Goal: Task Accomplishment & Management: Complete application form

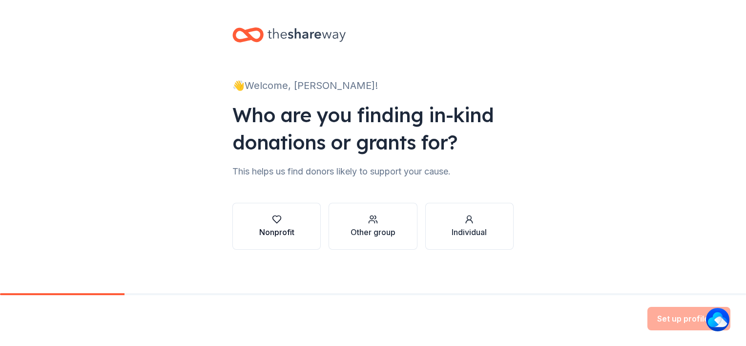
click at [275, 222] on icon "button" at bounding box center [277, 219] width 10 height 10
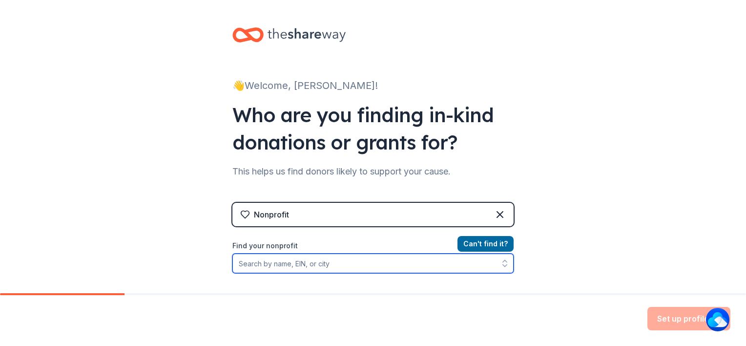
click at [274, 266] on input "Find your nonprofit" at bounding box center [372, 263] width 281 height 20
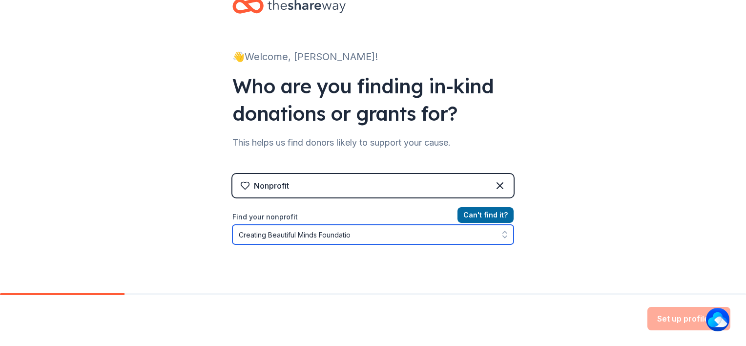
type input "Creating Beautiful Minds Foundation"
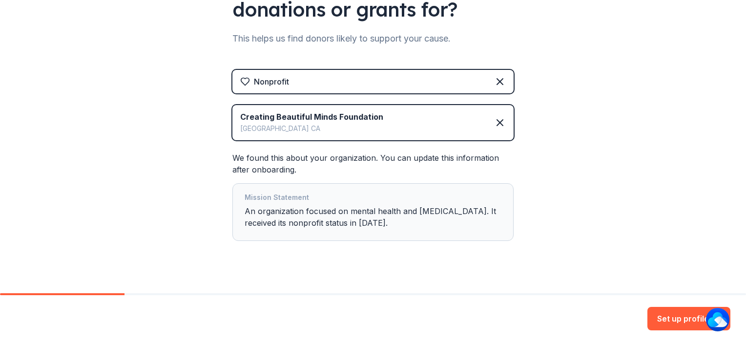
scroll to position [147, 0]
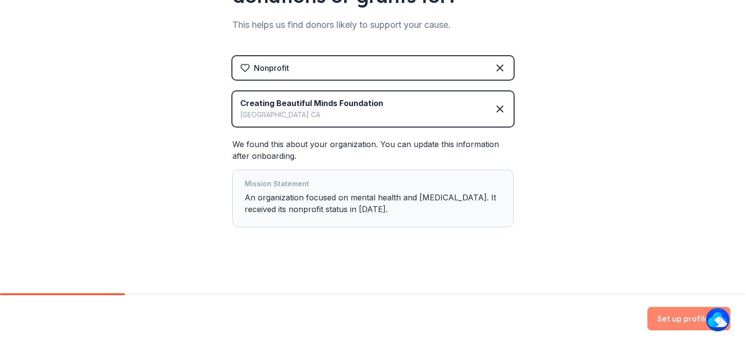
click at [656, 318] on button "Set up profile" at bounding box center [689, 318] width 83 height 23
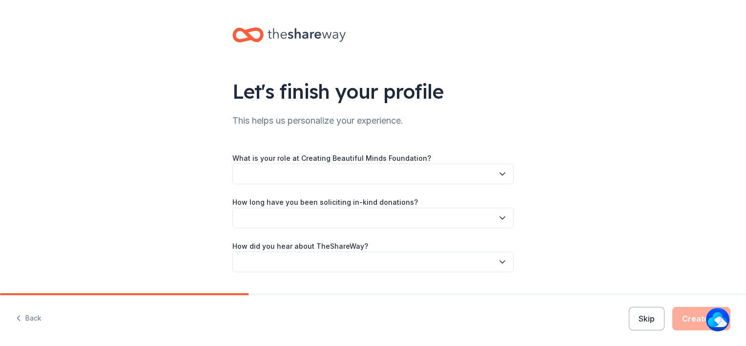
click at [500, 174] on icon "button" at bounding box center [502, 174] width 5 height 2
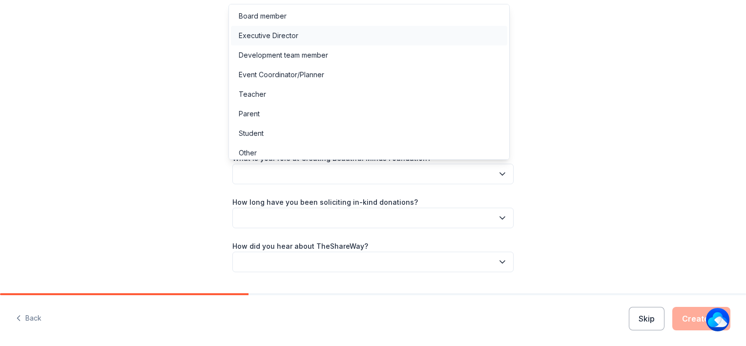
click at [445, 38] on div "Executive Director" at bounding box center [369, 36] width 276 height 20
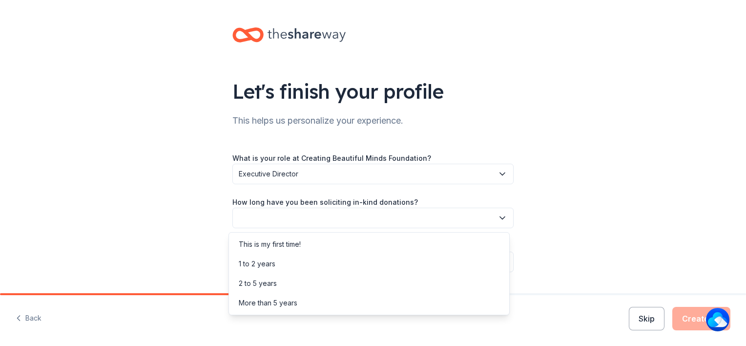
click at [424, 226] on button "button" at bounding box center [372, 218] width 281 height 21
click at [401, 248] on div "This is my first time!" at bounding box center [369, 244] width 276 height 20
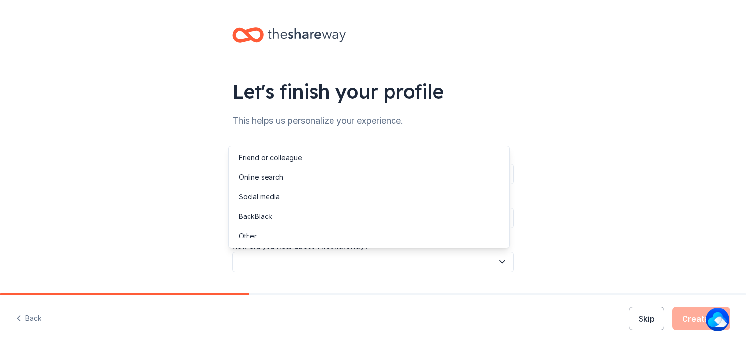
click at [412, 265] on button "button" at bounding box center [372, 262] width 281 height 21
click at [360, 156] on div "Friend or colleague" at bounding box center [369, 158] width 276 height 20
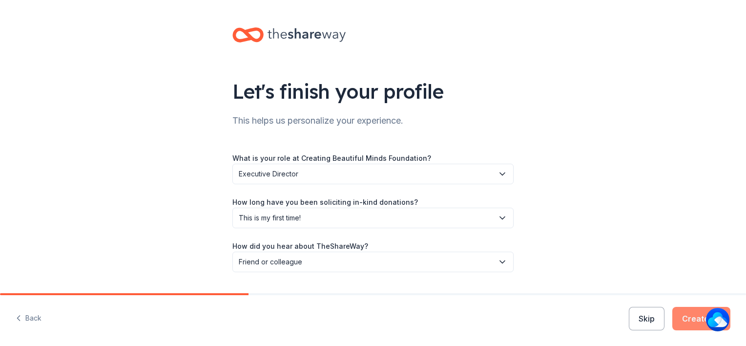
click at [694, 324] on button "Create" at bounding box center [702, 318] width 58 height 23
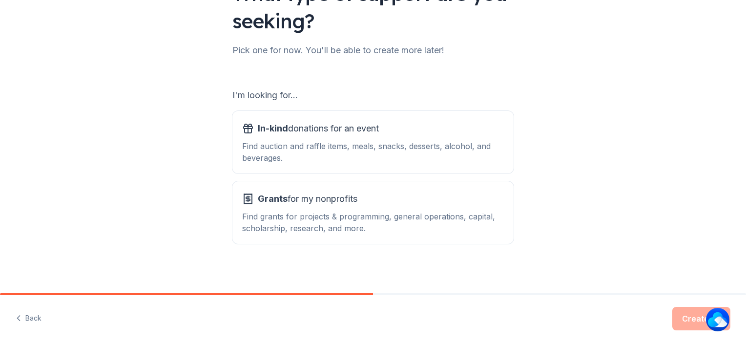
scroll to position [101, 0]
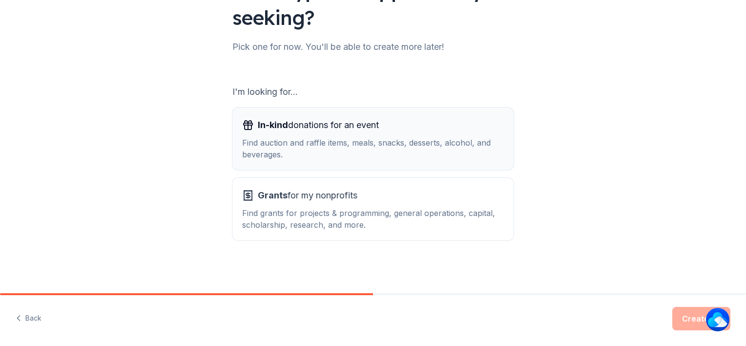
click at [413, 146] on div "Find auction and raffle items, meals, snacks, desserts, alcohol, and beverages." at bounding box center [373, 148] width 262 height 23
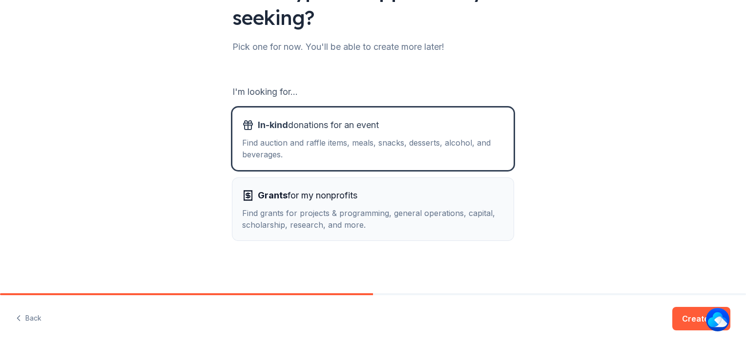
click at [352, 201] on span "Grants for my nonprofits" at bounding box center [308, 196] width 100 height 16
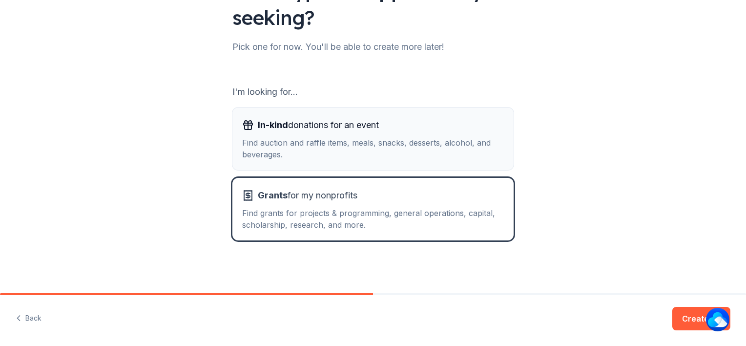
click at [329, 147] on div "Find auction and raffle items, meals, snacks, desserts, alcohol, and beverages." at bounding box center [373, 148] width 262 height 23
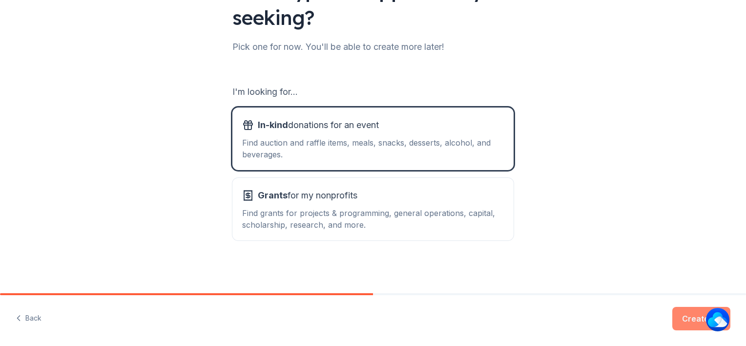
click at [686, 313] on button "Create" at bounding box center [702, 318] width 58 height 23
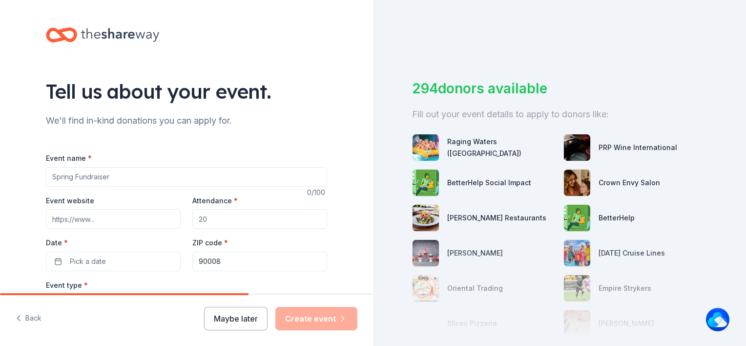
click at [279, 180] on input "Event name *" at bounding box center [186, 177] width 281 height 20
type input "World Mental Health Day"
click at [259, 213] on input "Attendance *" at bounding box center [259, 219] width 135 height 20
type input "20"
click at [147, 178] on input "World Mental Health Day" at bounding box center [186, 177] width 281 height 20
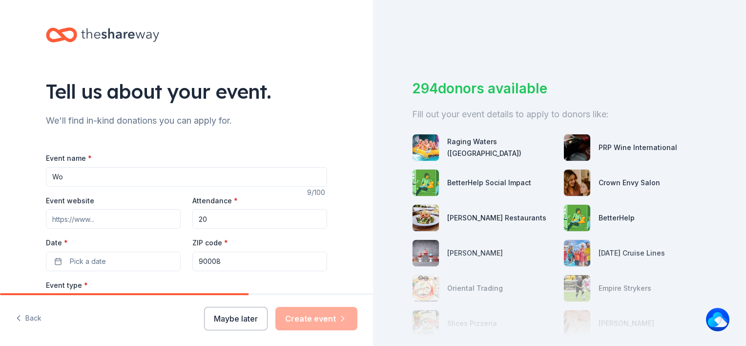
type input "W"
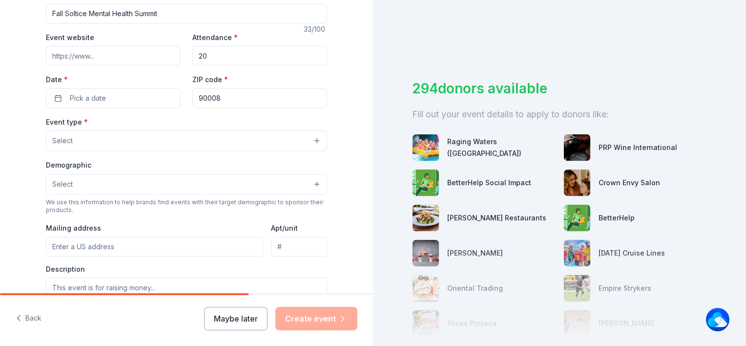
scroll to position [162, 0]
type input "Fall Soltice Mental Health Summit"
drag, startPoint x: 152, startPoint y: 100, endPoint x: 117, endPoint y: 100, distance: 34.7
drag, startPoint x: 117, startPoint y: 100, endPoint x: 54, endPoint y: 99, distance: 63.5
click at [54, 99] on button "Pick a date" at bounding box center [113, 99] width 135 height 20
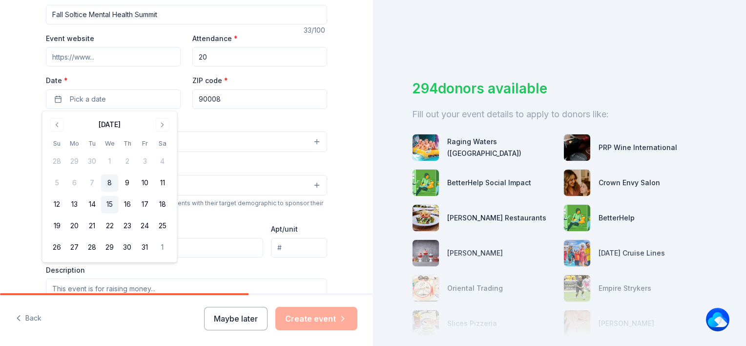
click at [104, 204] on button "15" at bounding box center [110, 205] width 18 height 18
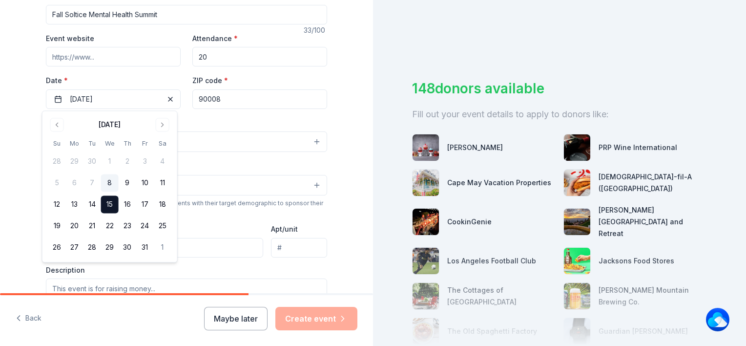
click at [227, 162] on div "Demographic Select" at bounding box center [186, 178] width 281 height 36
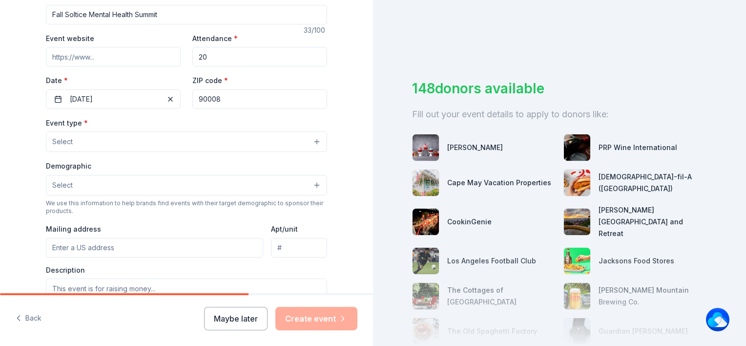
click at [140, 142] on button "Select" at bounding box center [186, 141] width 281 height 21
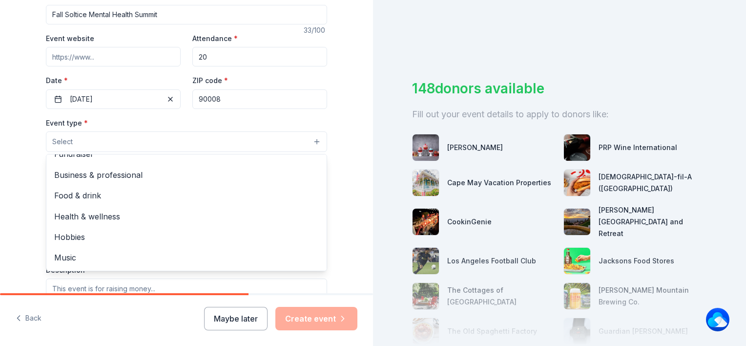
scroll to position [0, 0]
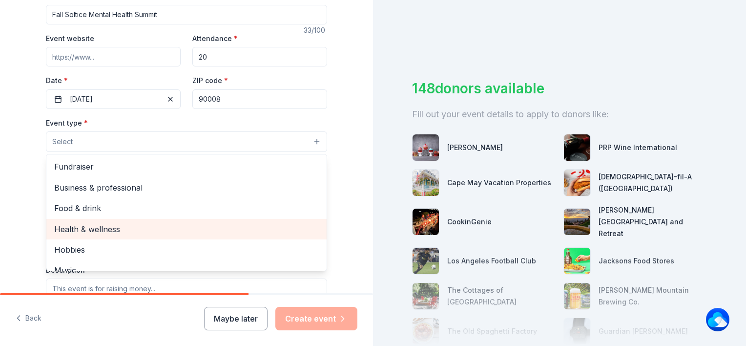
click at [162, 225] on span "Health & wellness" at bounding box center [186, 229] width 265 height 13
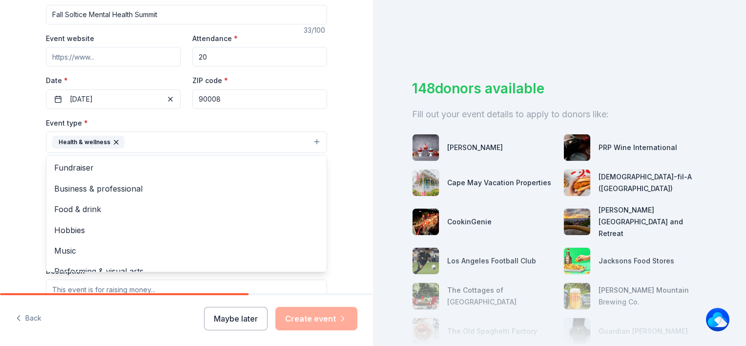
click at [354, 238] on div "Tell us about your event. We'll find in-kind donations you can apply for. Event…" at bounding box center [186, 163] width 373 height 651
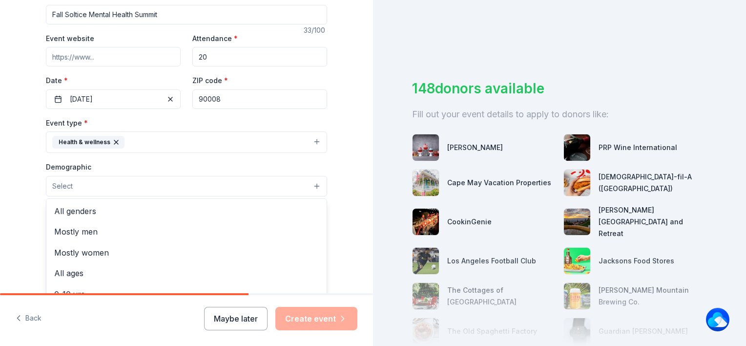
click at [277, 187] on button "Select" at bounding box center [186, 186] width 281 height 21
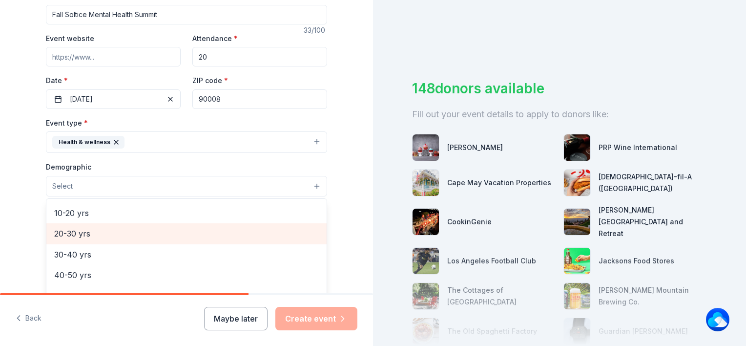
click at [113, 230] on span "20-30 yrs" at bounding box center [186, 233] width 265 height 13
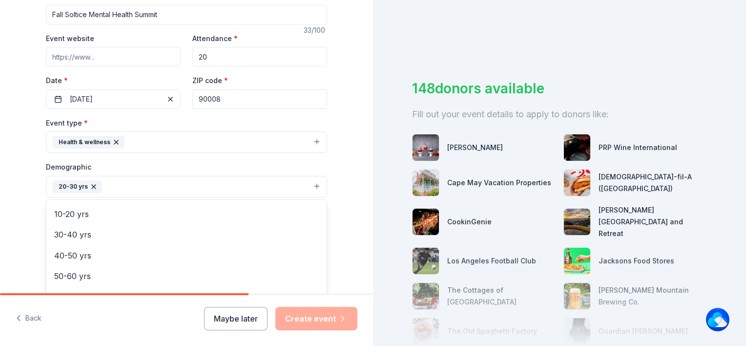
click at [346, 232] on div "Tell us about your event. We'll find in-kind donations you can apply for. Event…" at bounding box center [186, 164] width 373 height 652
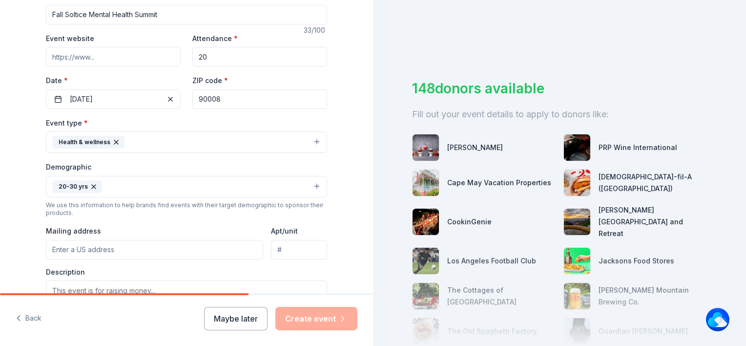
click at [201, 190] on button "20-30 yrs" at bounding box center [186, 186] width 281 height 21
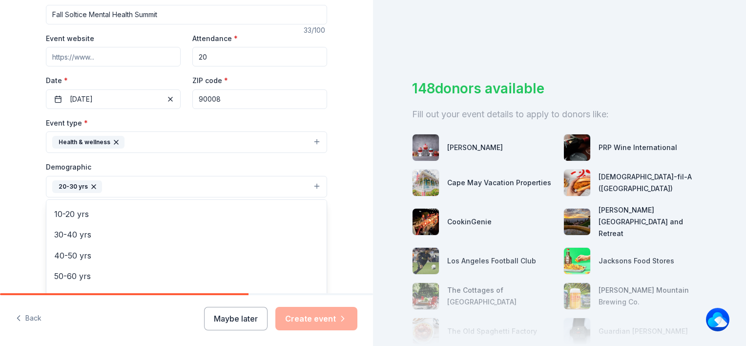
scroll to position [135, 0]
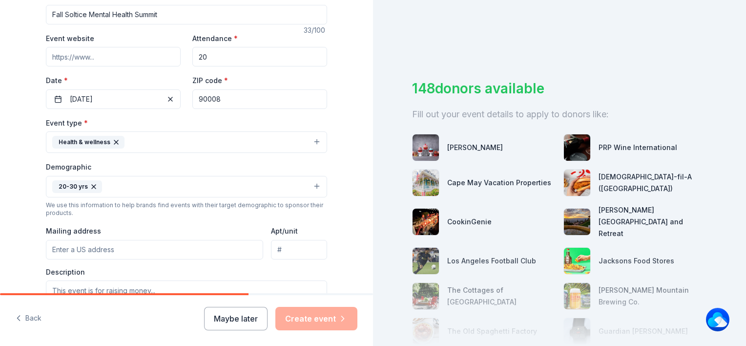
click at [214, 186] on button "20-30 yrs" at bounding box center [186, 186] width 281 height 21
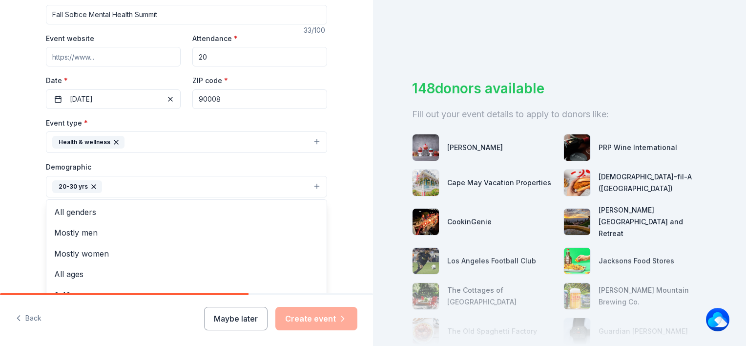
click at [214, 186] on button "20-30 yrs" at bounding box center [186, 186] width 281 height 21
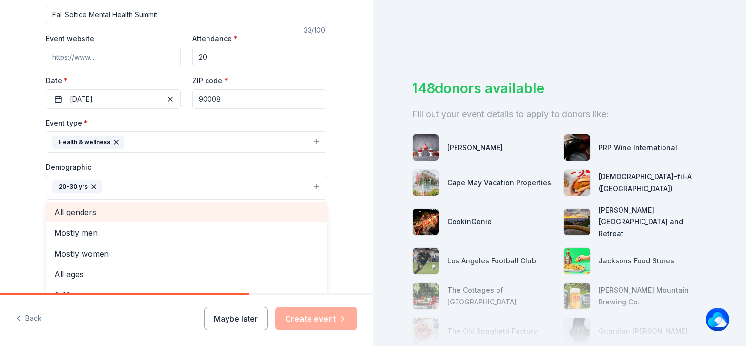
click at [182, 206] on span "All genders" at bounding box center [186, 212] width 265 height 13
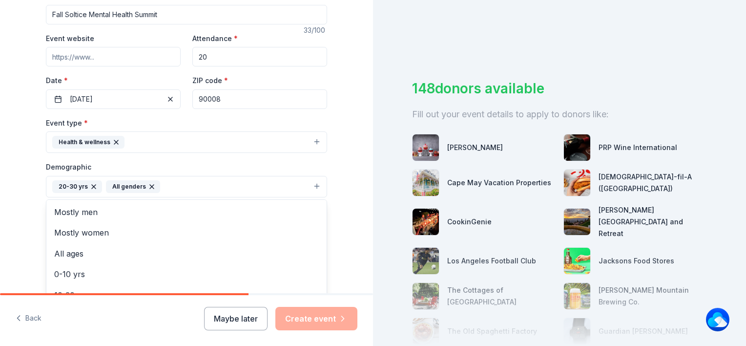
click at [346, 256] on div "Tell us about your event. We'll find in-kind donations you can apply for. Event…" at bounding box center [186, 164] width 373 height 652
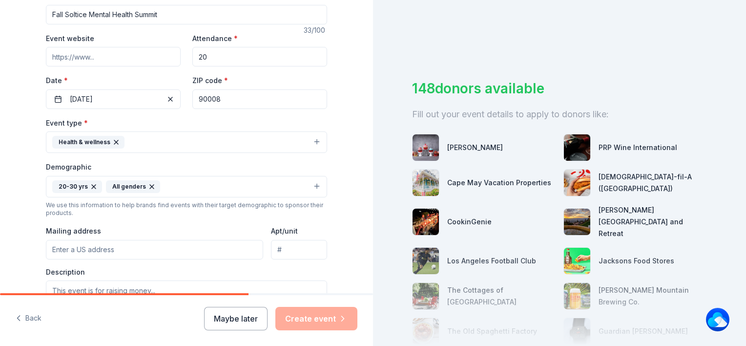
click at [220, 253] on input "Mailing address" at bounding box center [154, 250] width 217 height 20
type input "[STREET_ADDRESS]"
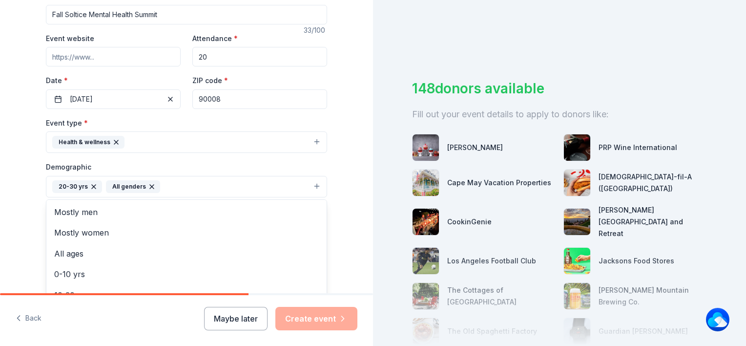
click at [252, 188] on button "20-30 yrs All genders" at bounding box center [186, 186] width 281 height 21
click at [359, 231] on div "Tell us about your event. We'll find in-kind donations you can apply for. Event…" at bounding box center [186, 164] width 373 height 652
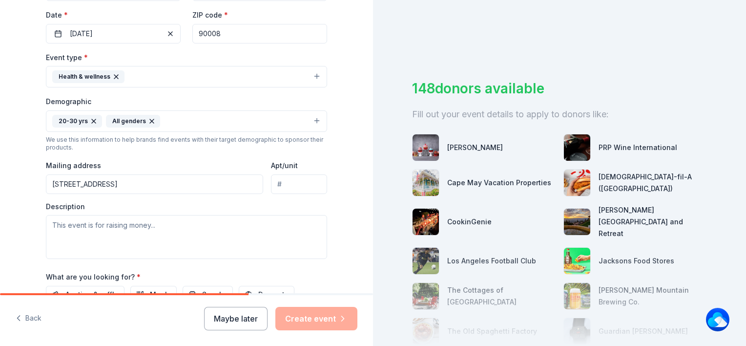
scroll to position [240, 0]
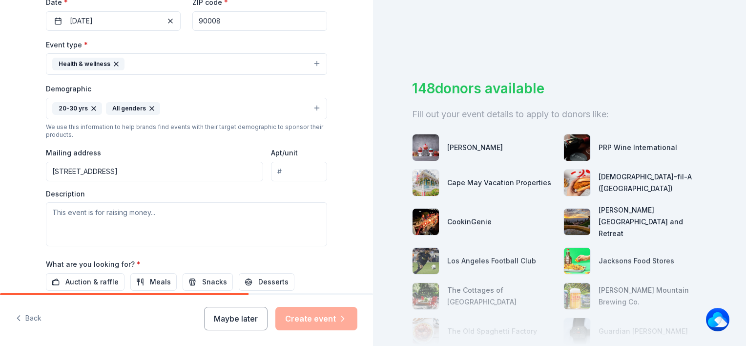
click at [190, 168] on input "[STREET_ADDRESS]" at bounding box center [154, 172] width 217 height 20
click at [246, 197] on div "Description" at bounding box center [186, 218] width 281 height 58
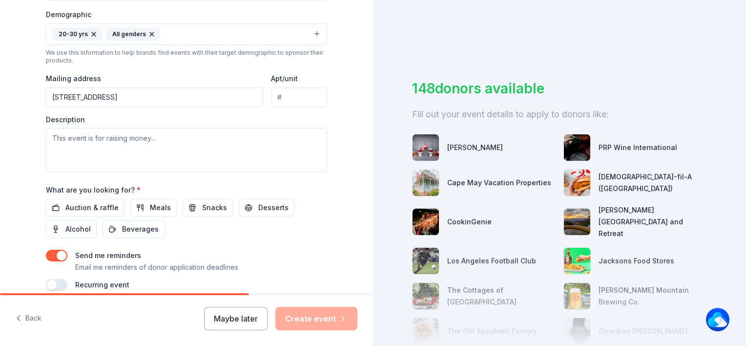
scroll to position [359, 0]
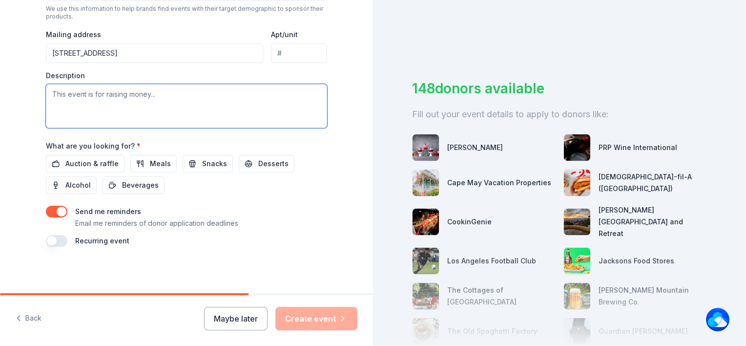
click at [176, 98] on textarea at bounding box center [186, 106] width 281 height 44
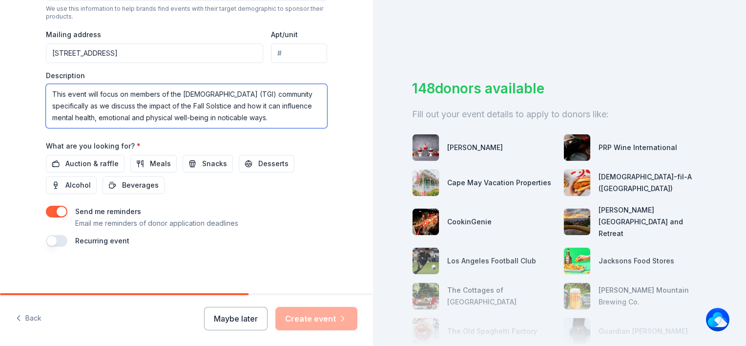
click at [113, 94] on textarea "This event will focus on members of the [DEMOGRAPHIC_DATA] (TGI) community spec…" at bounding box center [186, 106] width 281 height 44
click at [281, 94] on textarea "This event will center on members of the [DEMOGRAPHIC_DATA] (TGI) community spe…" at bounding box center [186, 106] width 281 height 44
click at [84, 103] on textarea "This event will center on members of the [DEMOGRAPHIC_DATA] (TGI) community, wi…" at bounding box center [186, 106] width 281 height 44
click at [235, 107] on textarea "This event will center on members of the [DEMOGRAPHIC_DATA] (TGI) community, wi…" at bounding box center [186, 106] width 281 height 44
click at [123, 119] on textarea "This event will center on members of the [DEMOGRAPHIC_DATA] (TGI) community, wi…" at bounding box center [186, 106] width 281 height 44
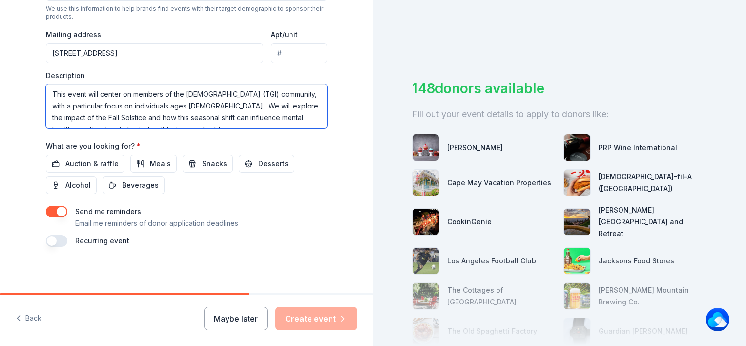
scroll to position [12, 0]
click at [180, 115] on textarea "This event will center on members of the [DEMOGRAPHIC_DATA] (TGI) community, wi…" at bounding box center [186, 106] width 281 height 44
type textarea "This event will center on members of the [DEMOGRAPHIC_DATA] (TGI) community, wi…"
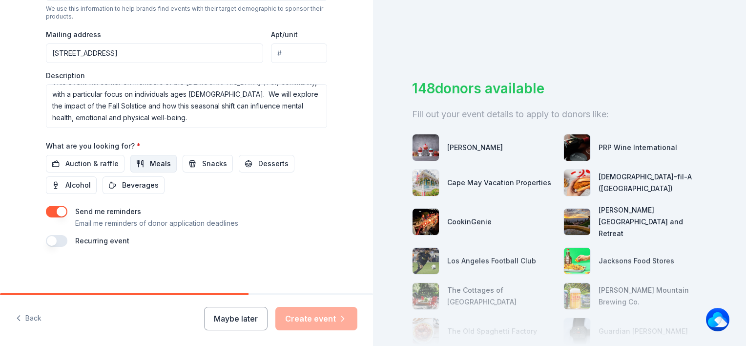
click at [154, 162] on span "Meals" at bounding box center [160, 164] width 21 height 12
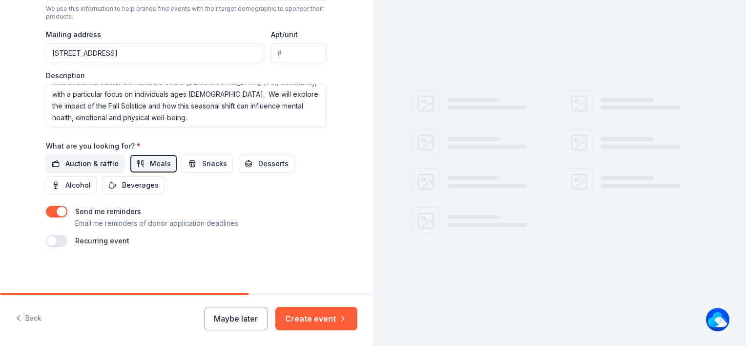
click at [103, 166] on span "Auction & raffle" at bounding box center [91, 164] width 53 height 12
click at [137, 161] on button "Meals" at bounding box center [153, 164] width 46 height 18
click at [140, 162] on button "Meals" at bounding box center [153, 164] width 46 height 18
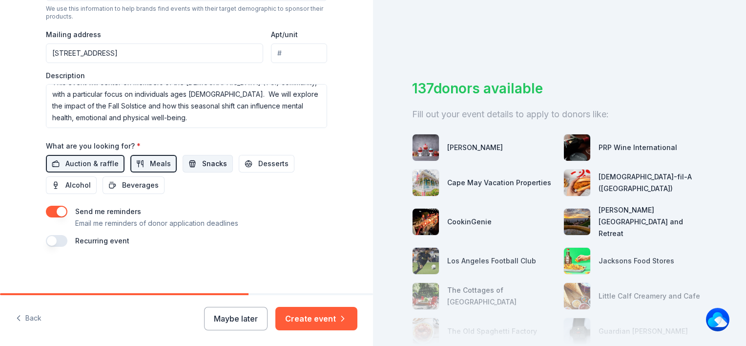
click at [202, 164] on span "Snacks" at bounding box center [214, 164] width 25 height 12
click at [258, 162] on span "Desserts" at bounding box center [273, 164] width 30 height 12
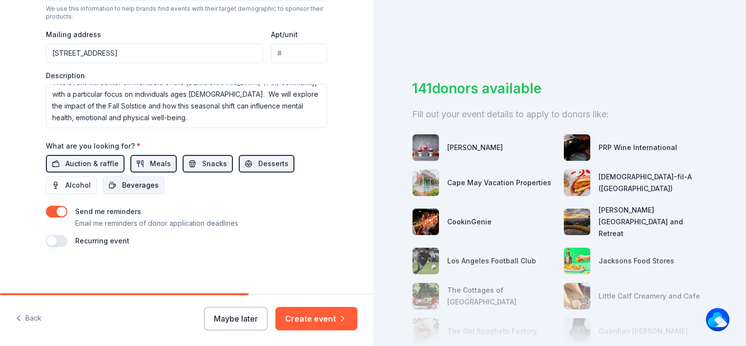
click at [130, 189] on span "Beverages" at bounding box center [140, 185] width 37 height 12
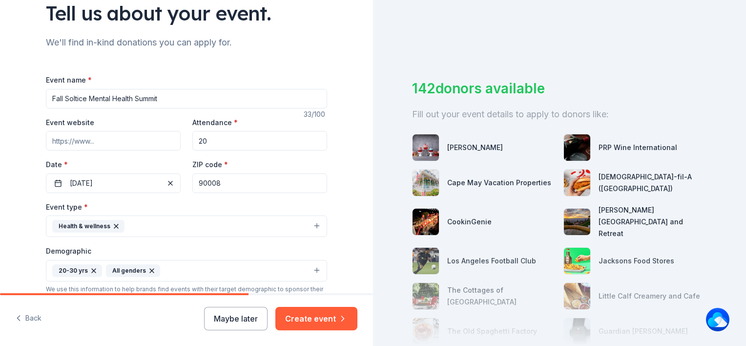
scroll to position [72, 0]
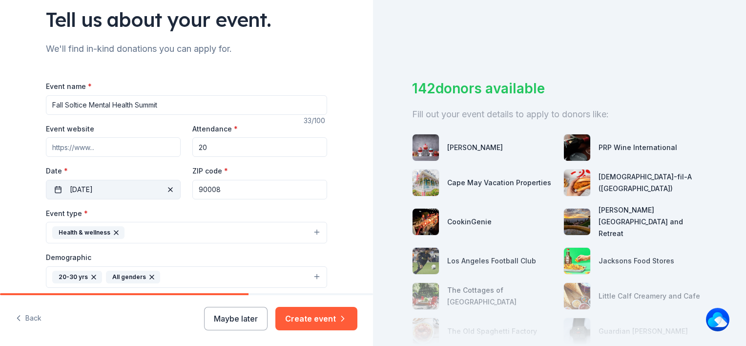
click at [168, 183] on button "[DATE]" at bounding box center [113, 190] width 135 height 20
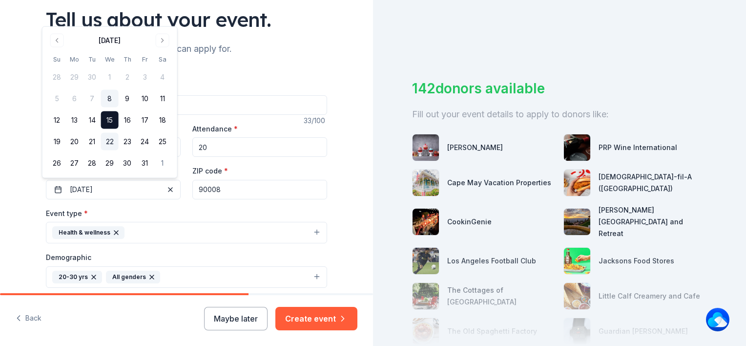
click at [113, 143] on button "22" at bounding box center [110, 142] width 18 height 18
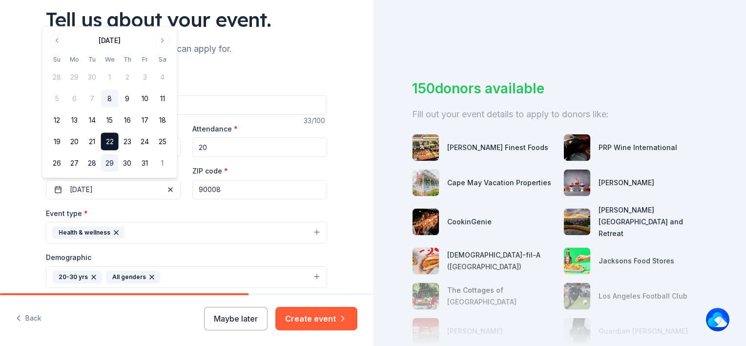
click at [111, 161] on button "29" at bounding box center [110, 163] width 18 height 18
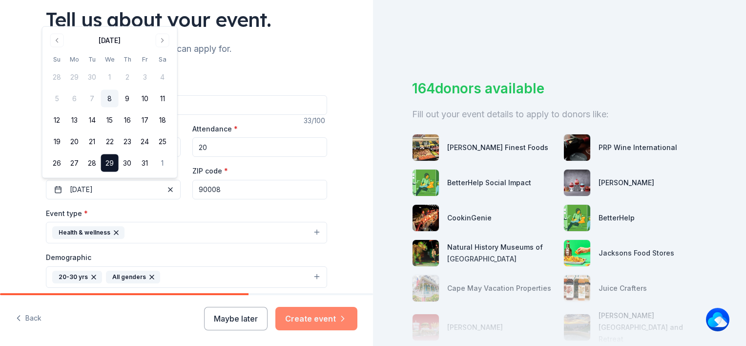
click at [305, 317] on button "Create event" at bounding box center [316, 318] width 82 height 23
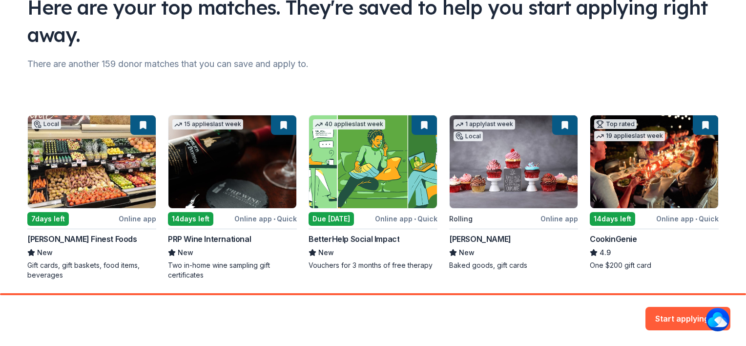
scroll to position [117, 0]
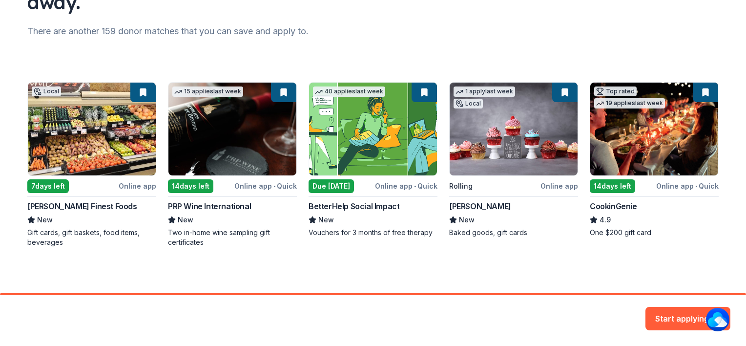
click at [200, 151] on div "Local 7 days left Online app [PERSON_NAME] Finest Foods New Gift cards, gift ba…" at bounding box center [373, 164] width 692 height 165
click at [277, 92] on div "Local 7 days left Online app [PERSON_NAME] Finest Foods New Gift cards, gift ba…" at bounding box center [373, 164] width 692 height 165
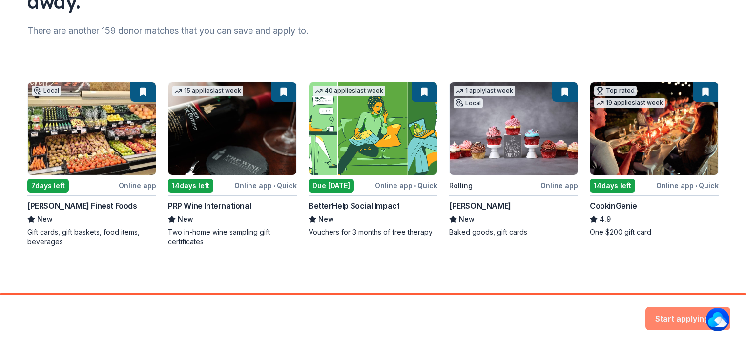
click at [688, 315] on button "Start applying" at bounding box center [688, 312] width 85 height 23
click at [688, 315] on div "Start applying" at bounding box center [688, 318] width 85 height 23
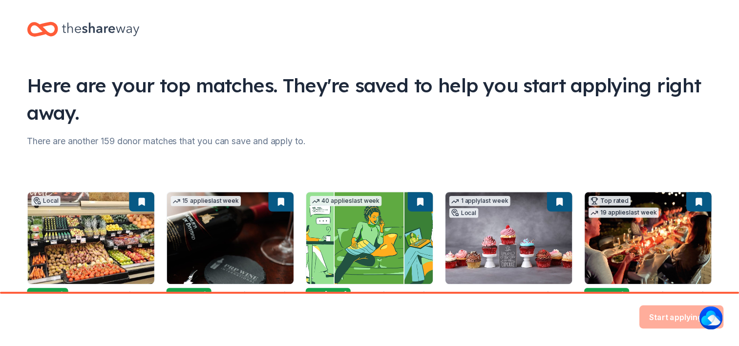
scroll to position [0, 0]
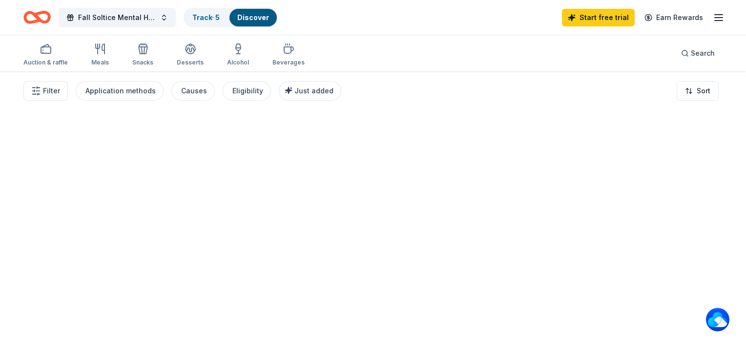
click at [740, 288] on div at bounding box center [373, 208] width 746 height 274
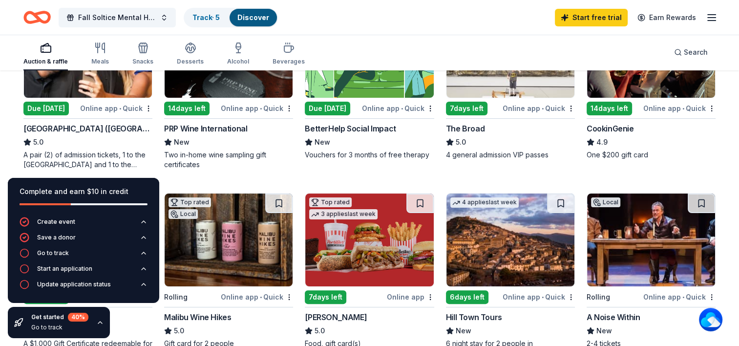
scroll to position [182, 0]
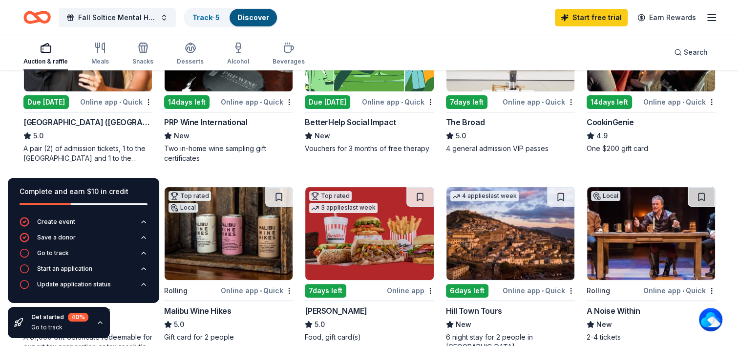
click at [51, 98] on div "Due [DATE]" at bounding box center [45, 102] width 45 height 14
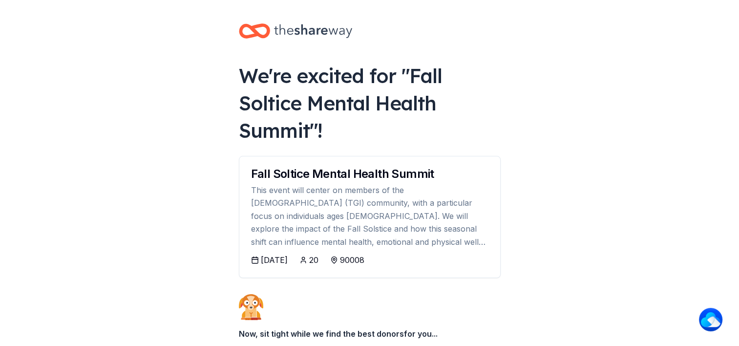
click at [305, 207] on div "This event will center on members of the [DEMOGRAPHIC_DATA] (TGI) community, wi…" at bounding box center [369, 216] width 237 height 64
click at [301, 174] on div "Fall Soltice Mental Health Summit" at bounding box center [369, 174] width 237 height 12
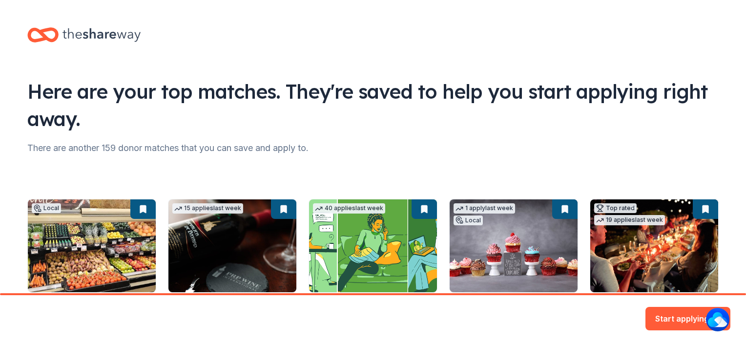
click at [742, 341] on html "Here are your top matches. They're saved to help you start applying right away.…" at bounding box center [373, 173] width 746 height 346
click at [677, 309] on button "Start applying" at bounding box center [688, 317] width 85 height 23
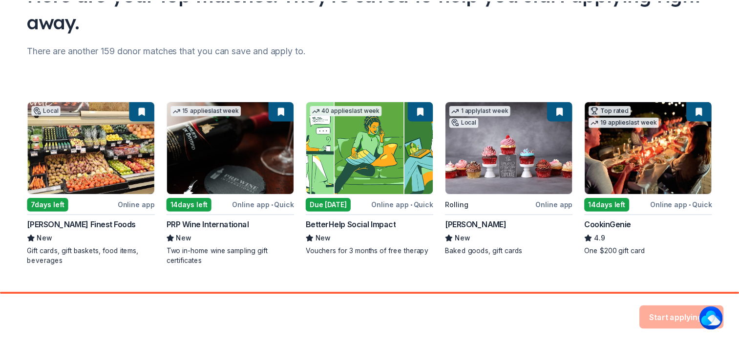
scroll to position [117, 0]
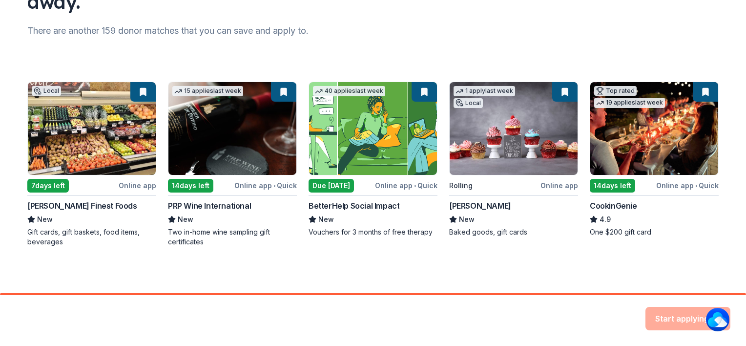
click at [697, 314] on div "Start applying" at bounding box center [688, 318] width 85 height 23
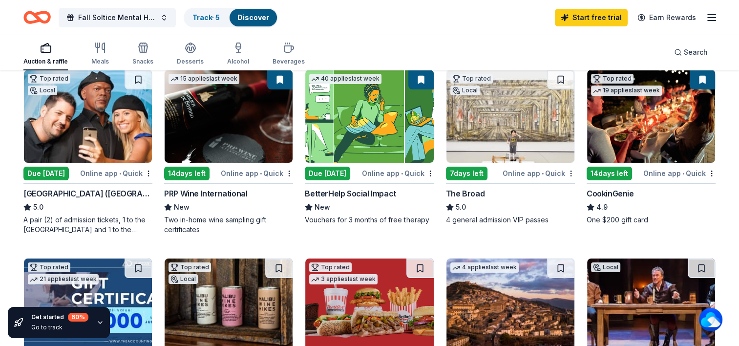
scroll to position [143, 0]
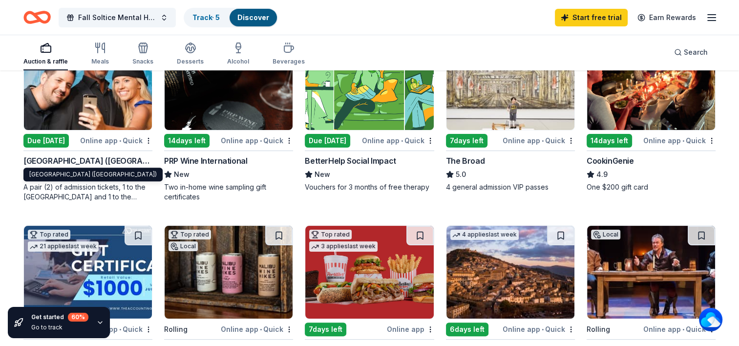
click at [63, 153] on div "Top rated Local Due [DATE] Online app • Quick [GEOGRAPHIC_DATA] ([GEOGRAPHIC_DA…" at bounding box center [87, 119] width 129 height 165
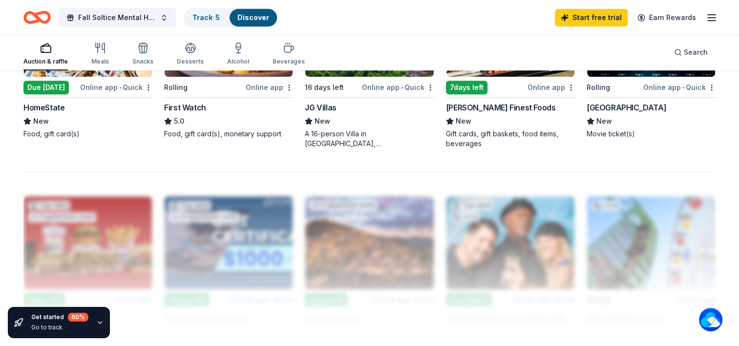
scroll to position [853, 0]
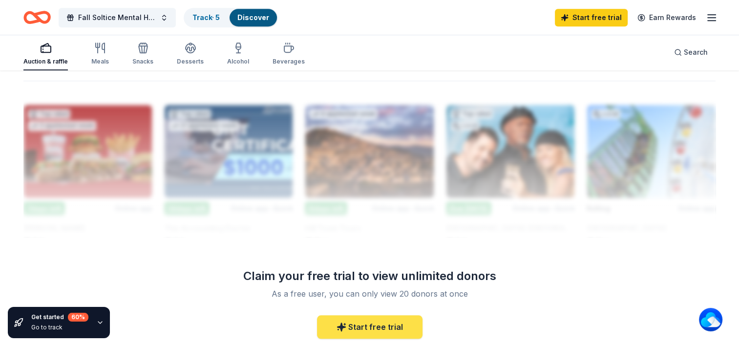
click at [368, 328] on link "Start free trial" at bounding box center [370, 326] width 106 height 23
click at [385, 318] on link "Start free trial" at bounding box center [370, 326] width 106 height 23
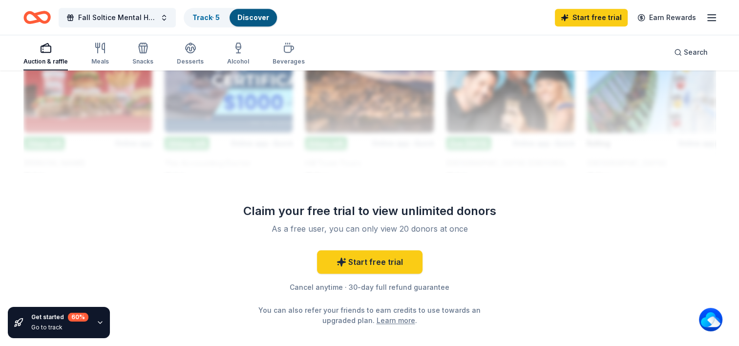
scroll to position [945, 0]
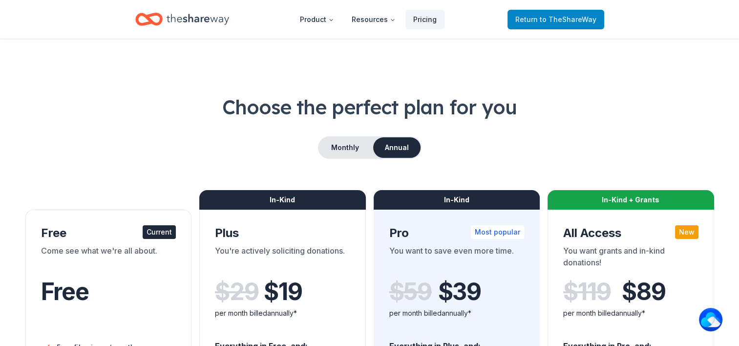
click at [535, 23] on span "Return to TheShareWay" at bounding box center [555, 20] width 81 height 12
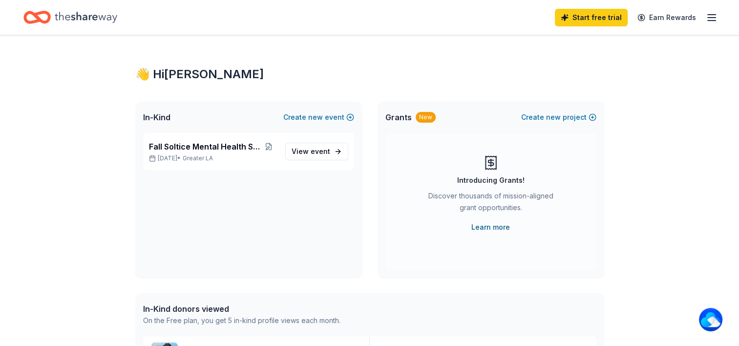
click at [485, 227] on link "Learn more" at bounding box center [490, 227] width 39 height 12
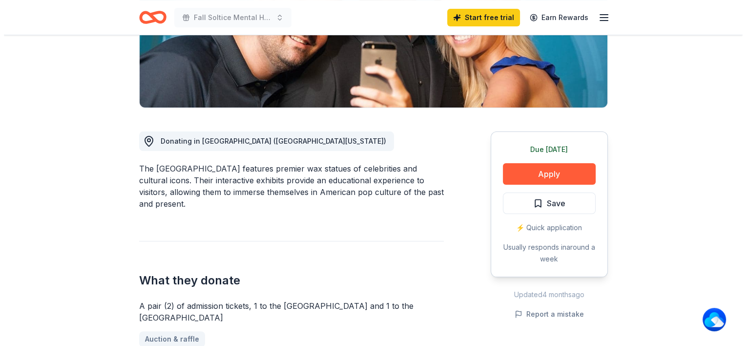
scroll to position [209, 0]
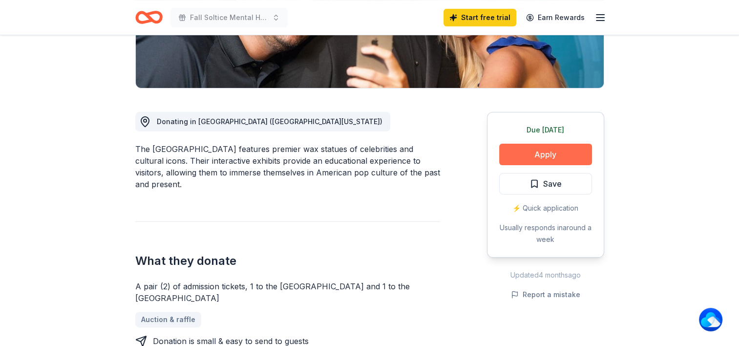
click at [549, 155] on button "Apply" at bounding box center [545, 154] width 93 height 21
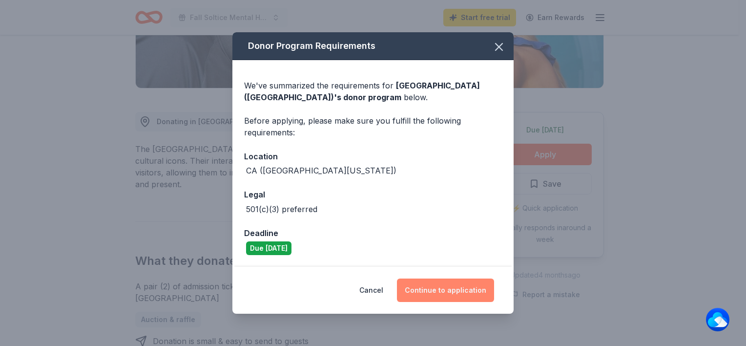
click at [465, 289] on button "Continue to application" at bounding box center [445, 289] width 97 height 23
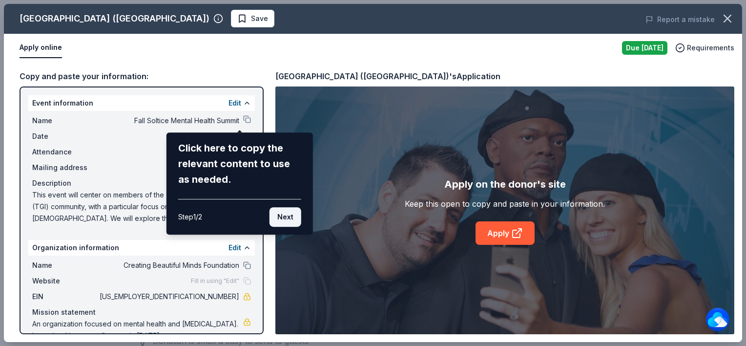
click at [285, 221] on button "Next" at bounding box center [286, 217] width 32 height 20
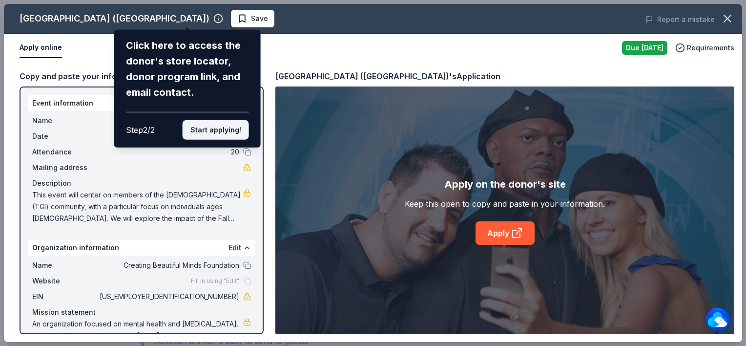
click at [223, 132] on button "Start applying!" at bounding box center [216, 130] width 66 height 20
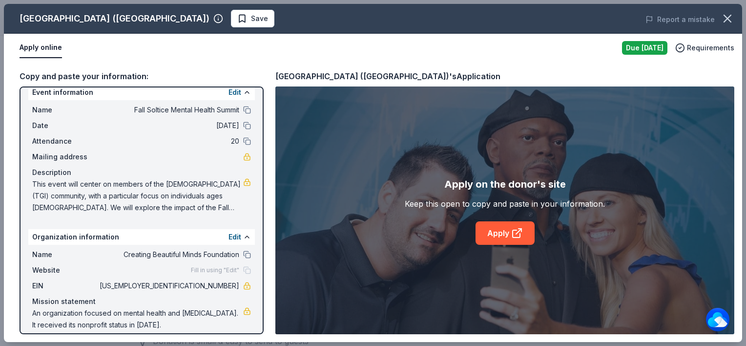
scroll to position [20, 0]
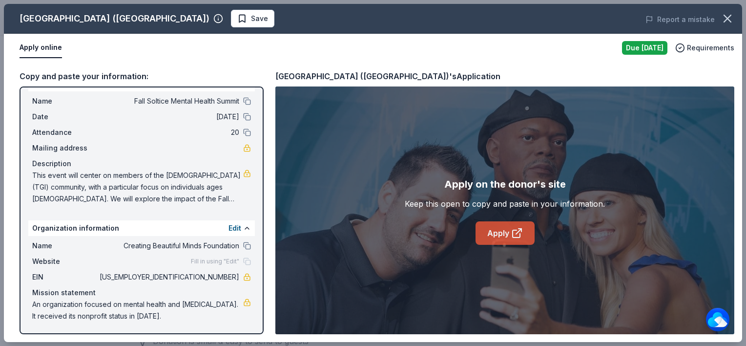
click at [492, 237] on link "Apply" at bounding box center [505, 232] width 59 height 23
click at [115, 124] on div "Name Fall Soltice Mental Health Summit Date 10/29/25 Attendance 20 Mailing addr…" at bounding box center [141, 149] width 227 height 117
click at [132, 76] on div "Copy and paste your information:" at bounding box center [142, 76] width 244 height 13
click at [98, 119] on span "10/29/25" at bounding box center [169, 117] width 142 height 12
click at [501, 235] on link "Apply" at bounding box center [505, 232] width 59 height 23
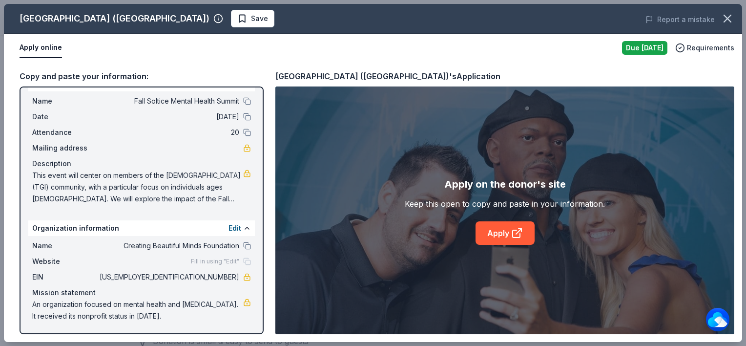
click at [219, 263] on span "Fill in using "Edit"" at bounding box center [215, 261] width 48 height 8
click at [219, 258] on span "Fill in using "Edit"" at bounding box center [215, 261] width 48 height 8
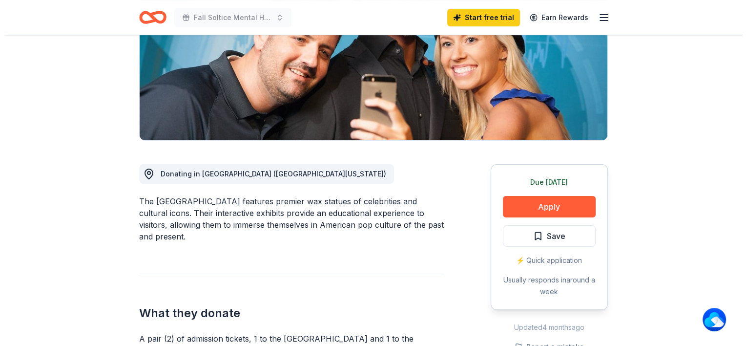
scroll to position [117, 0]
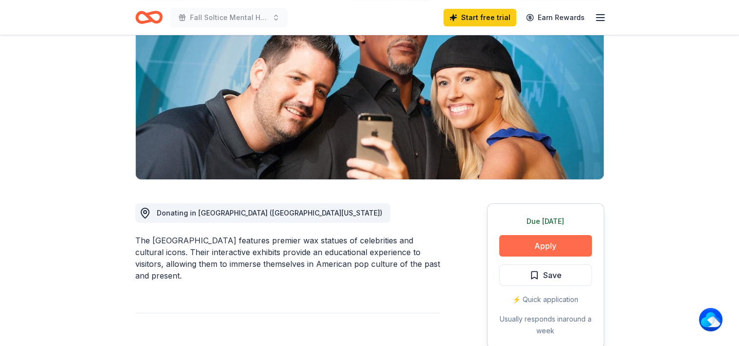
click at [555, 250] on button "Apply" at bounding box center [545, 245] width 93 height 21
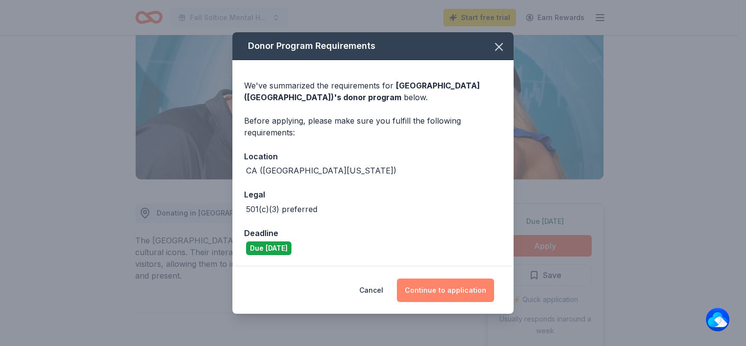
click at [472, 291] on button "Continue to application" at bounding box center [445, 289] width 97 height 23
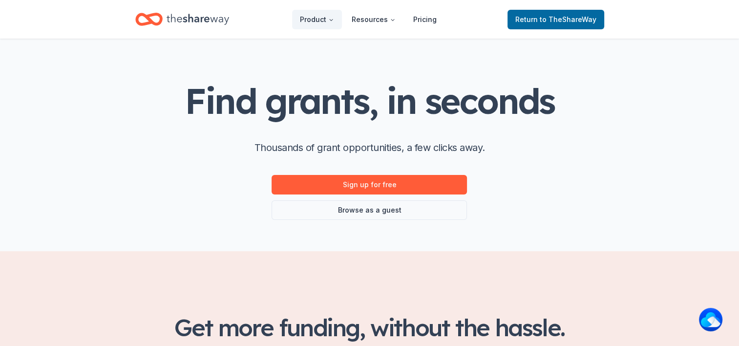
scroll to position [110, 0]
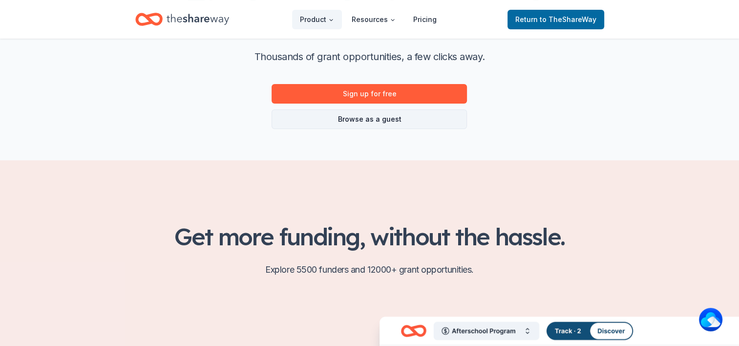
click at [383, 120] on link "Browse as a guest" at bounding box center [369, 119] width 195 height 20
click at [377, 118] on link "Browse as a guest" at bounding box center [369, 119] width 195 height 20
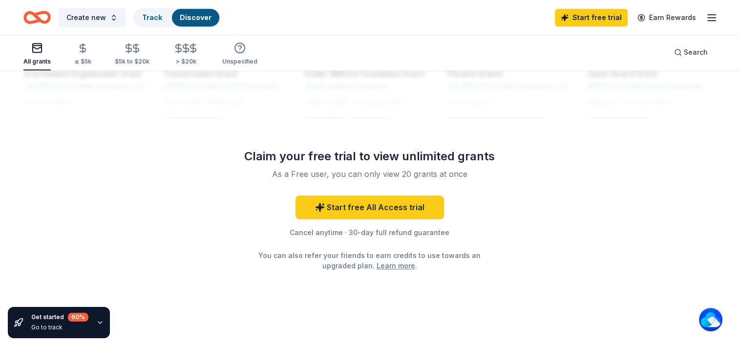
scroll to position [873, 0]
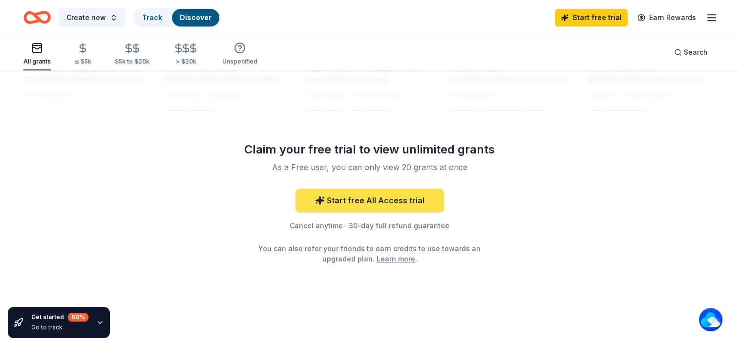
click at [322, 208] on link "Start free All Access trial" at bounding box center [369, 200] width 148 height 23
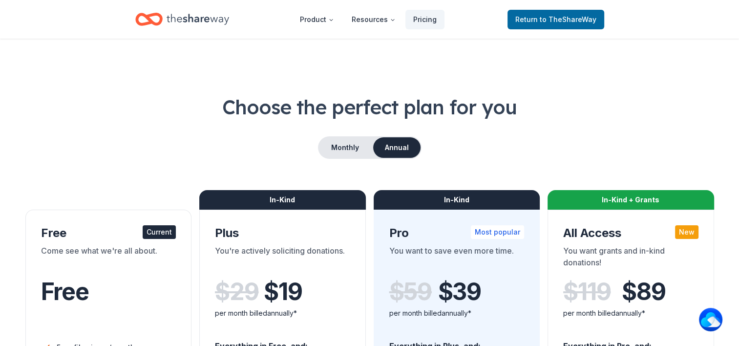
click at [123, 285] on div "Free" at bounding box center [108, 291] width 135 height 27
click at [529, 21] on span "Return to TheShareWay" at bounding box center [555, 20] width 81 height 12
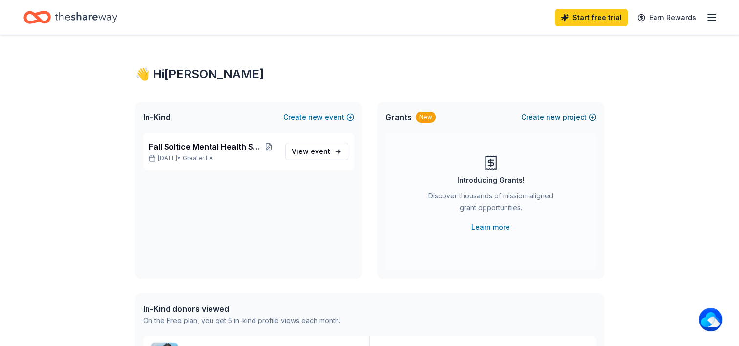
click at [539, 114] on button "Create new project" at bounding box center [558, 117] width 75 height 12
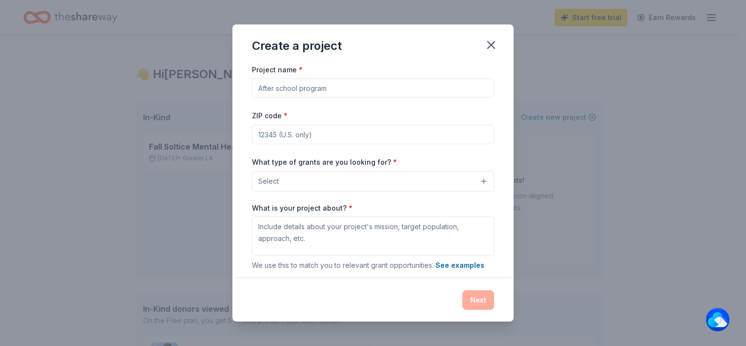
click at [480, 180] on button "Select" at bounding box center [373, 181] width 242 height 21
click at [465, 182] on button "Select" at bounding box center [373, 181] width 242 height 21
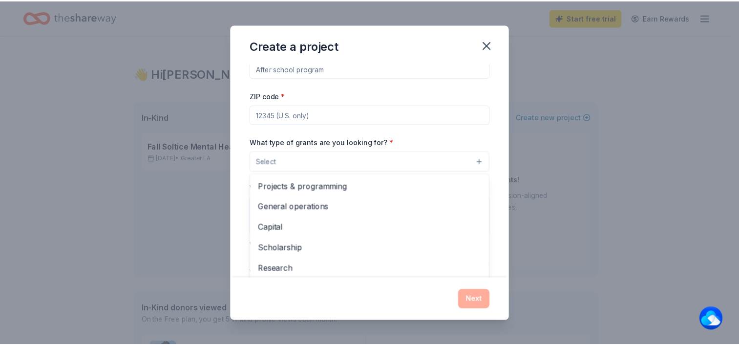
scroll to position [68, 0]
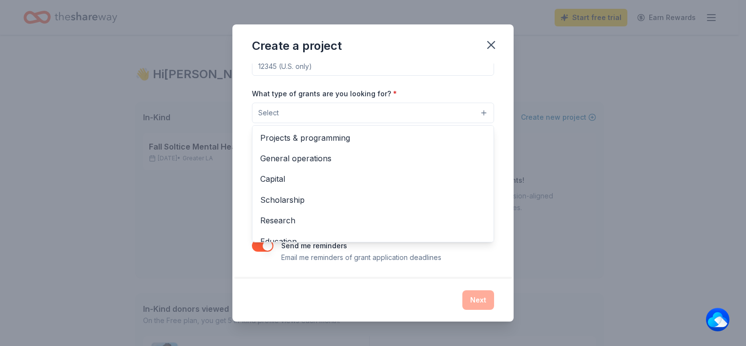
click at [480, 272] on div "Project name * ZIP code * What type of grants are you looking for? * Select Pro…" at bounding box center [372, 170] width 281 height 215
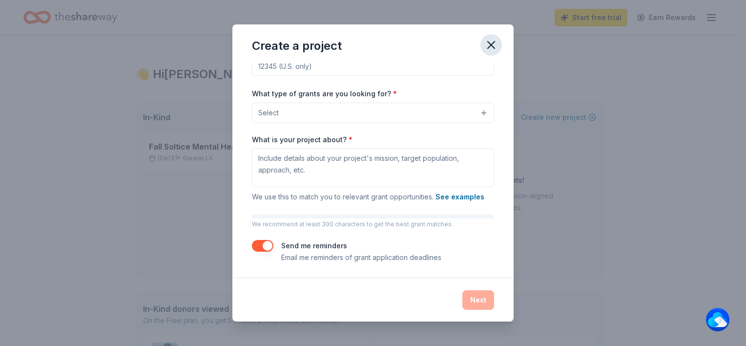
click at [491, 43] on icon "button" at bounding box center [492, 45] width 14 height 14
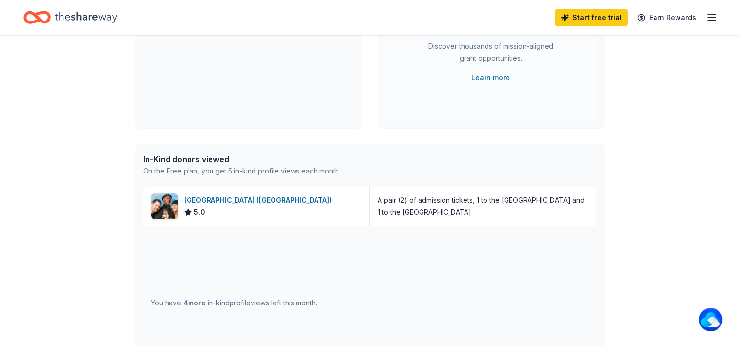
scroll to position [195, 0]
